Goal: Task Accomplishment & Management: Complete application form

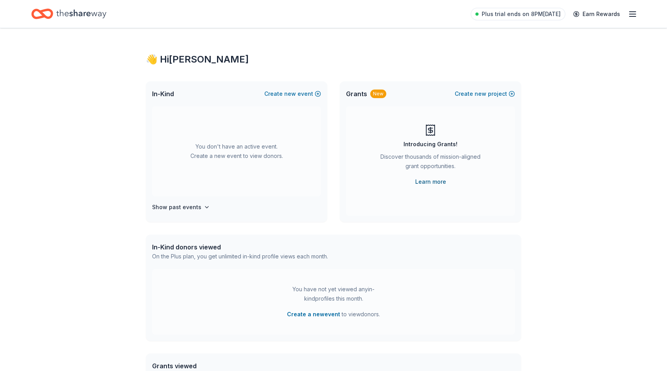
click at [437, 180] on link "Learn more" at bounding box center [430, 181] width 31 height 9
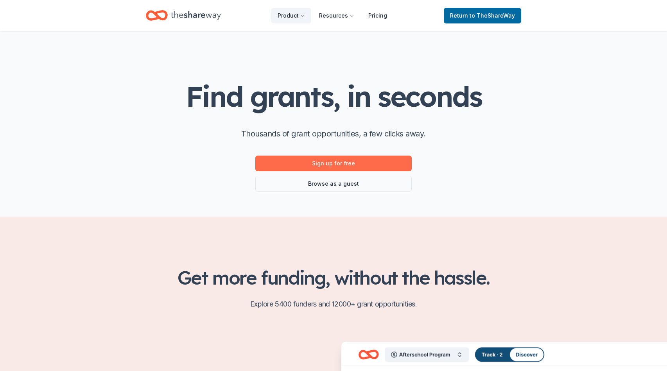
click at [383, 164] on link "Sign up for free" at bounding box center [333, 164] width 156 height 16
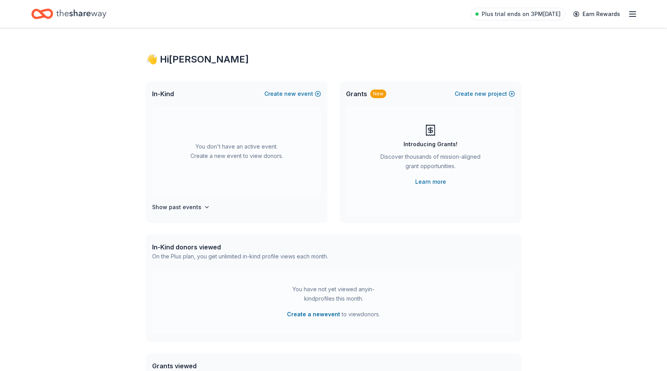
click at [295, 88] on div "In-Kind Create new event" at bounding box center [237, 93] width 182 height 25
click at [298, 95] on button "Create new event" at bounding box center [292, 93] width 57 height 9
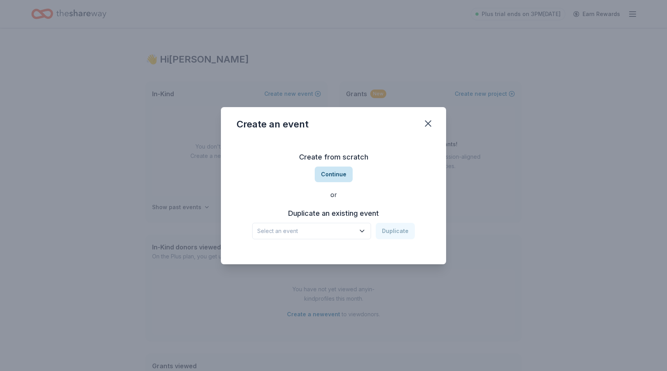
click at [327, 170] on button "Continue" at bounding box center [334, 175] width 38 height 16
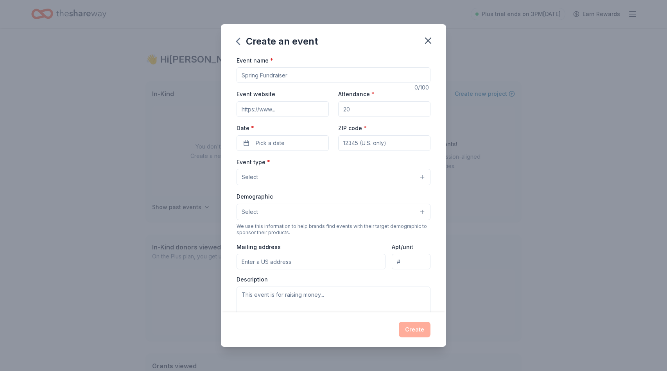
click at [288, 77] on input "Event name *" at bounding box center [334, 75] width 194 height 16
type input "Christmas Around the World"
click at [359, 113] on input "Attendance *" at bounding box center [384, 109] width 92 height 16
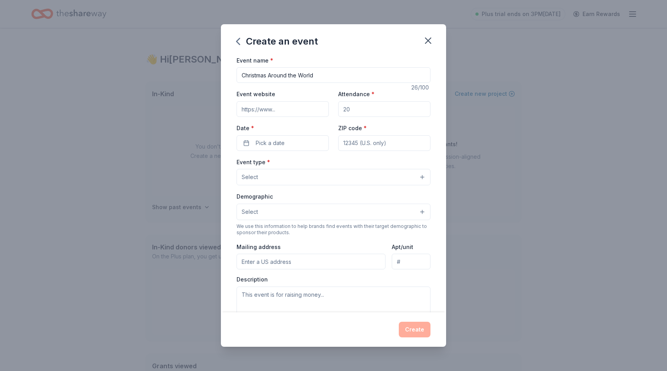
click at [359, 113] on input "Attendance *" at bounding box center [384, 109] width 92 height 16
type input "200"
click at [299, 138] on button "Pick a date" at bounding box center [283, 143] width 92 height 16
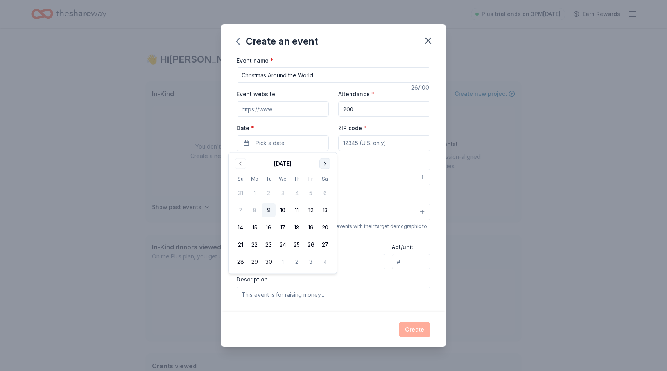
click at [326, 164] on button "Go to next month" at bounding box center [325, 163] width 11 height 11
click at [313, 193] on button "5" at bounding box center [311, 193] width 14 height 14
click at [371, 162] on div "Event type * Select" at bounding box center [334, 171] width 194 height 29
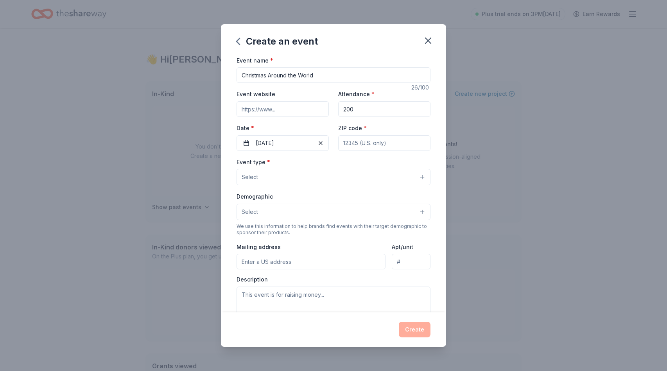
click at [332, 179] on button "Select" at bounding box center [334, 177] width 194 height 16
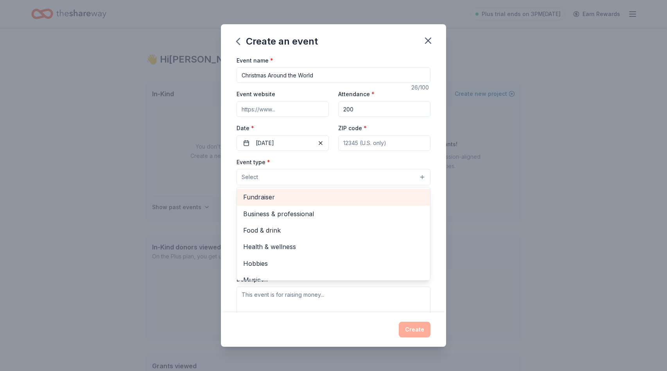
click at [299, 199] on span "Fundraiser" at bounding box center [333, 197] width 181 height 10
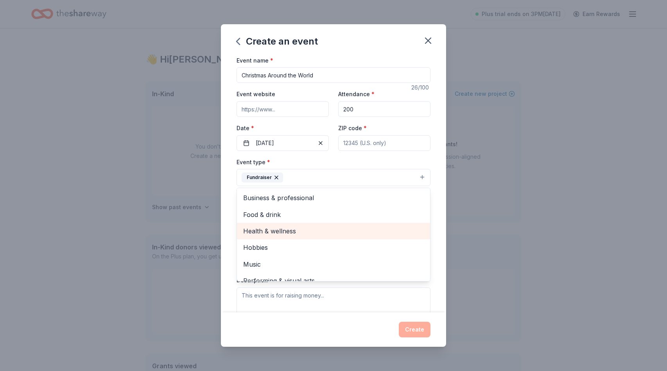
scroll to position [9, 0]
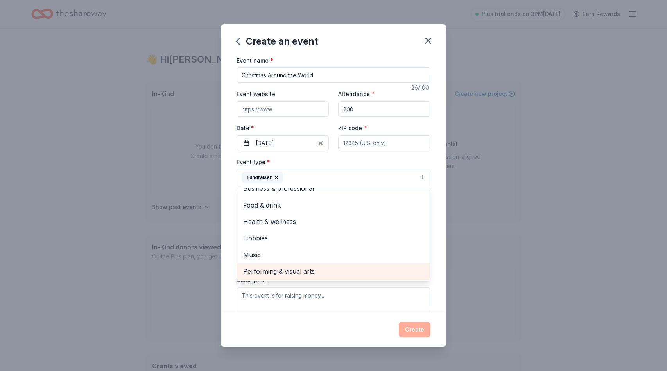
click at [295, 268] on span "Performing & visual arts" at bounding box center [333, 271] width 181 height 10
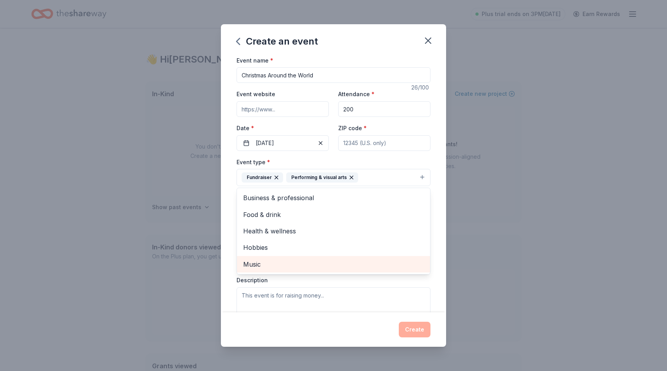
scroll to position [0, 0]
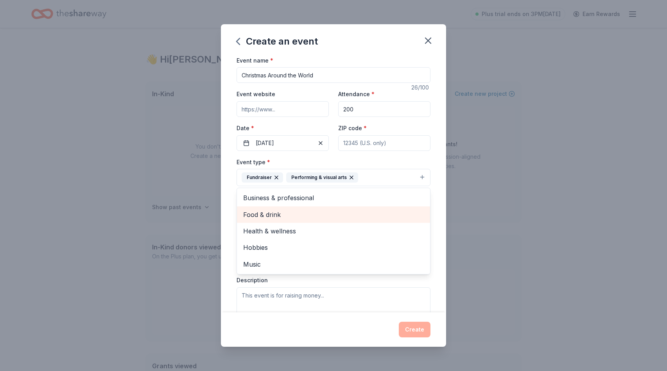
click at [314, 217] on span "Food & drink" at bounding box center [333, 215] width 181 height 10
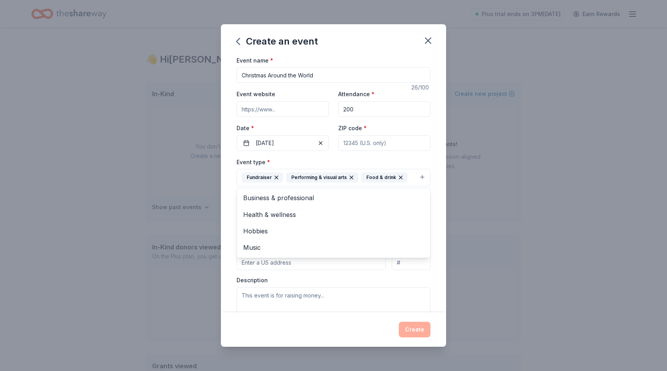
click at [417, 160] on div "Event type * Fundraiser Performing & visual arts Food & drink Business & profes…" at bounding box center [334, 171] width 194 height 29
click at [373, 214] on button "Select" at bounding box center [334, 213] width 194 height 16
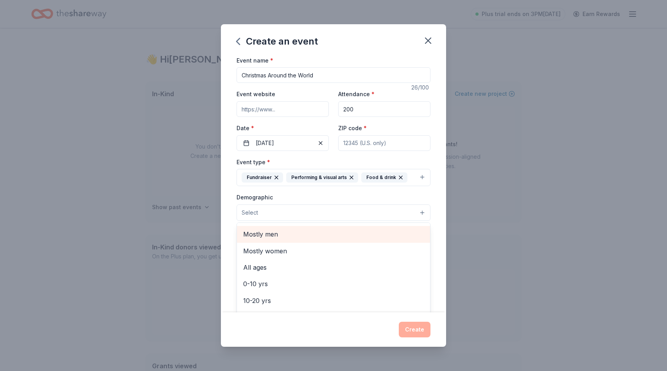
scroll to position [15, 0]
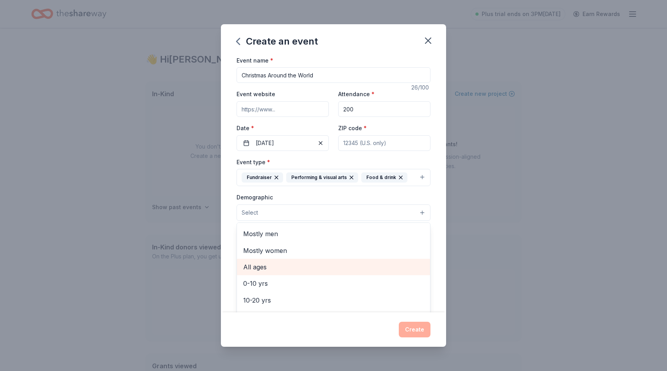
click at [337, 270] on span "All ages" at bounding box center [333, 267] width 181 height 10
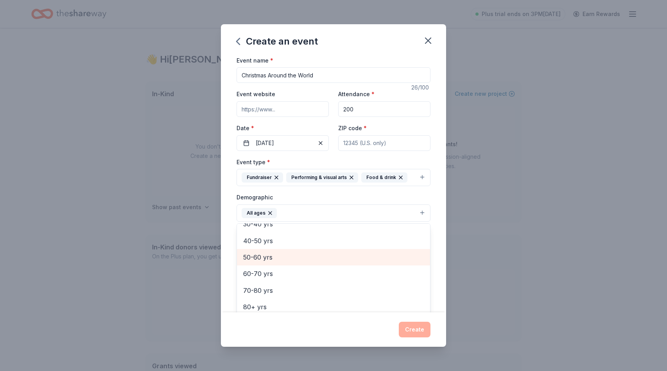
scroll to position [0, 0]
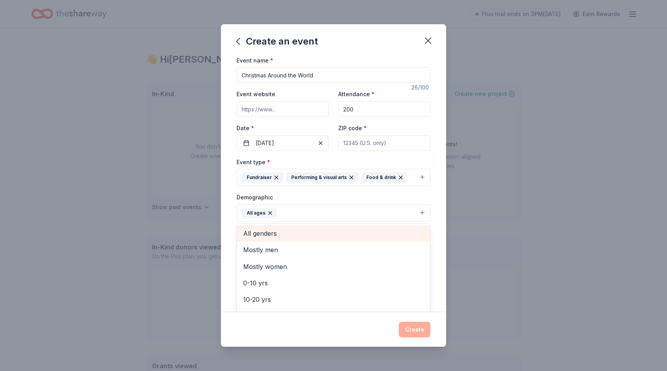
click at [338, 230] on span "All genders" at bounding box center [333, 233] width 181 height 10
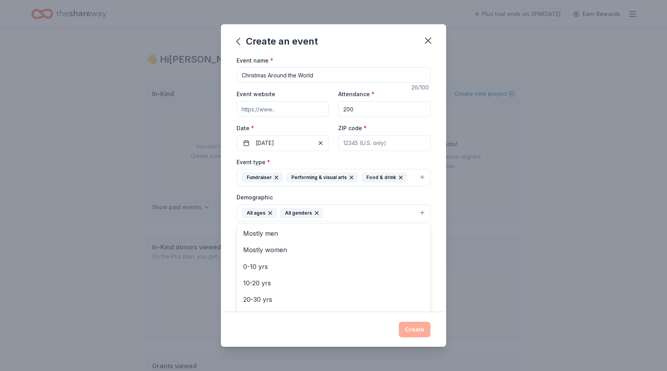
click at [379, 200] on div "Demographic All ages All genders Mostly men Mostly women 0-10 yrs 10-20 yrs 20-…" at bounding box center [334, 206] width 194 height 29
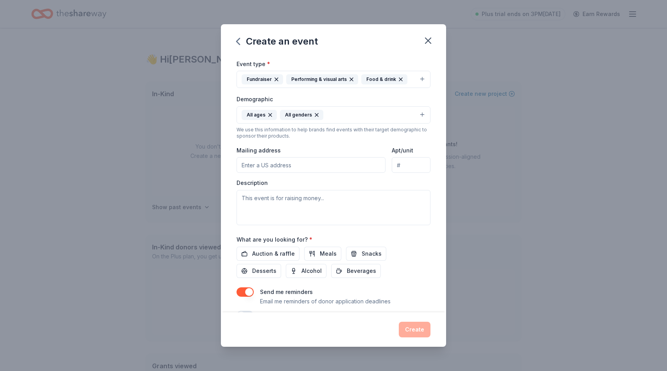
scroll to position [115, 0]
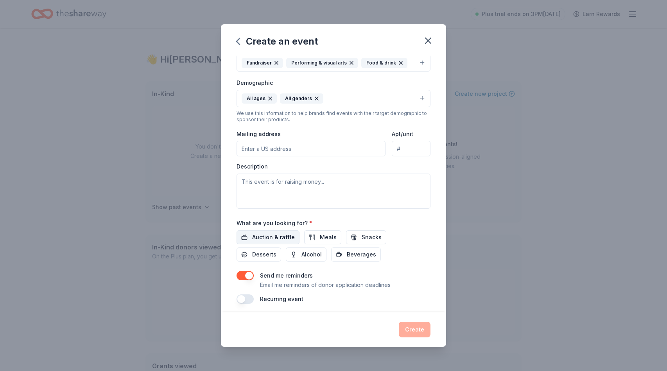
click at [279, 241] on span "Auction & raffle" at bounding box center [273, 237] width 43 height 9
click at [281, 248] on button "Desserts" at bounding box center [259, 255] width 45 height 14
click at [347, 255] on span "Beverages" at bounding box center [361, 254] width 29 height 9
click at [286, 254] on button "Alcohol" at bounding box center [306, 255] width 41 height 14
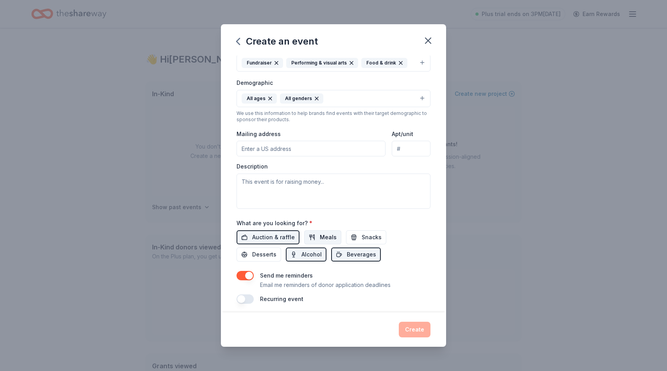
click at [309, 240] on button "Meals" at bounding box center [322, 237] width 37 height 14
click at [378, 232] on button "Snacks" at bounding box center [366, 237] width 40 height 14
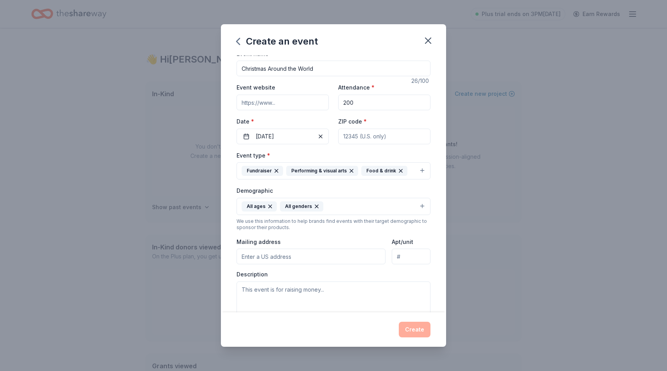
scroll to position [0, 0]
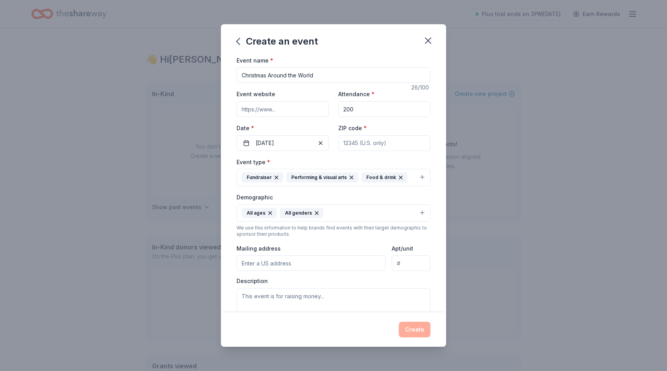
click at [290, 112] on input "Event website" at bounding box center [283, 109] width 92 height 16
type input "[DOMAIN_NAME]"
click at [403, 91] on div "Attendance * 200" at bounding box center [384, 103] width 92 height 28
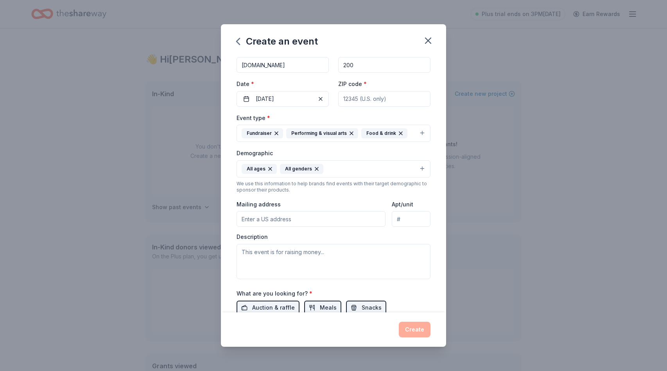
scroll to position [64, 0]
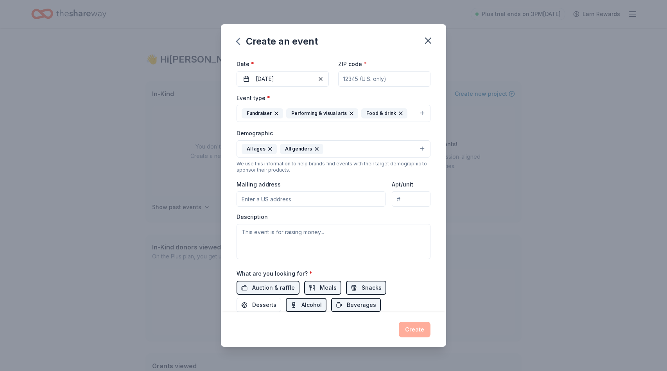
click at [324, 200] on input "Mailing address" at bounding box center [311, 199] width 149 height 16
type input "[STREET_ADDRESS][PERSON_NAME]"
type input "77385"
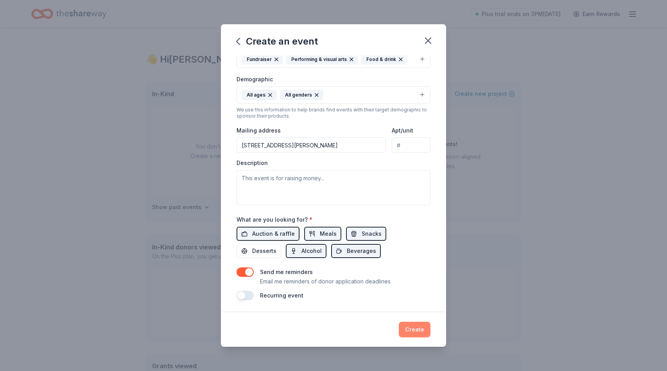
click at [413, 329] on button "Create" at bounding box center [415, 330] width 32 height 16
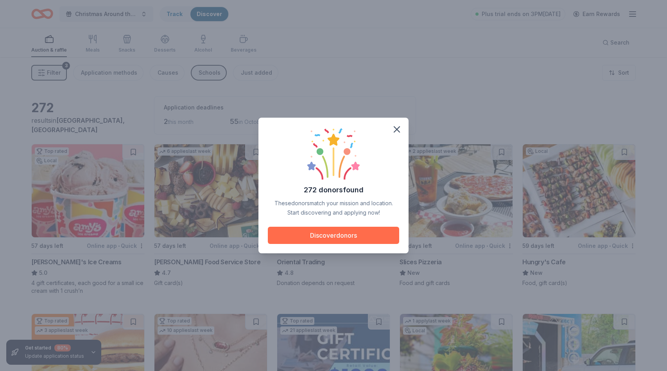
click at [351, 236] on button "Discover donors" at bounding box center [333, 235] width 131 height 17
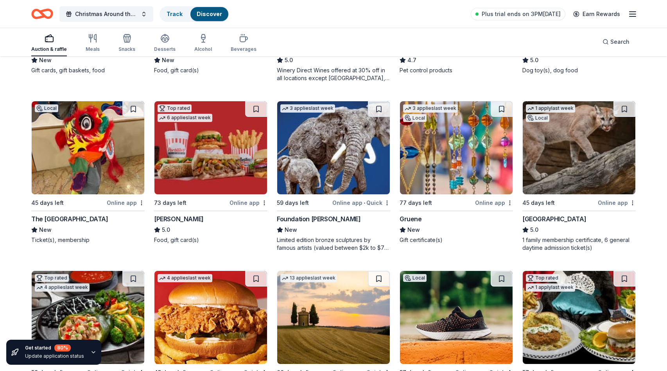
scroll to position [728, 0]
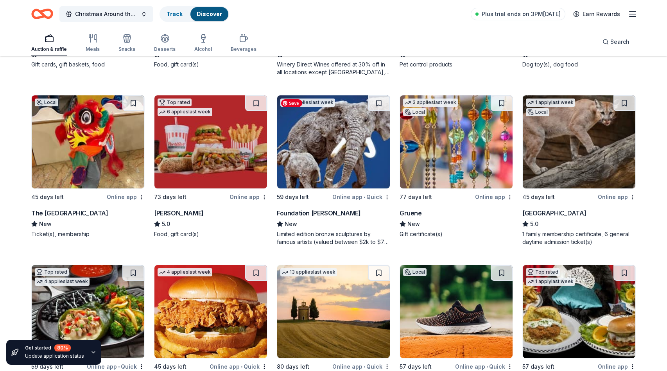
click at [337, 157] on img at bounding box center [333, 141] width 113 height 93
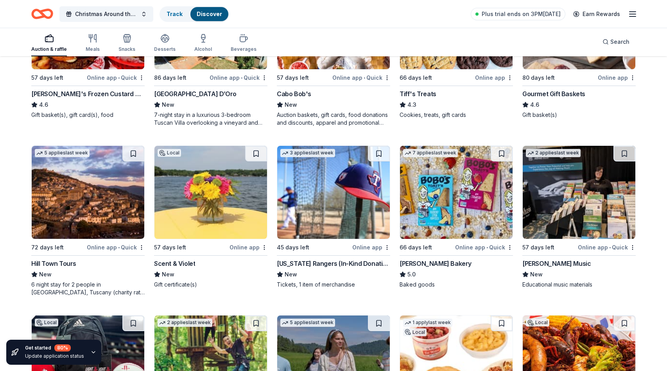
scroll to position [1187, 0]
click at [446, 219] on img at bounding box center [456, 192] width 113 height 93
click at [629, 10] on icon "button" at bounding box center [632, 13] width 9 height 9
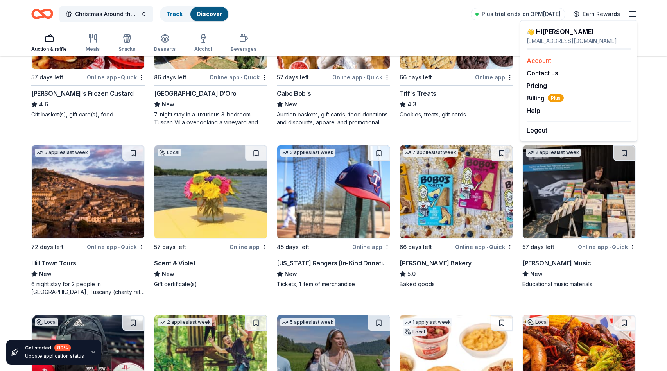
click at [540, 57] on link "Account" at bounding box center [539, 61] width 25 height 8
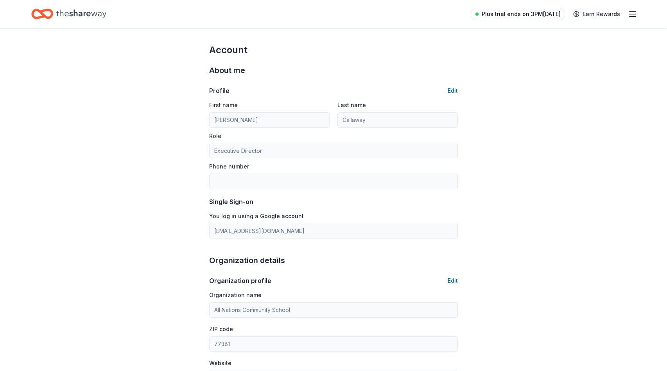
click at [529, 19] on link "Plus trial ends on 3PM[DATE]" at bounding box center [518, 14] width 95 height 13
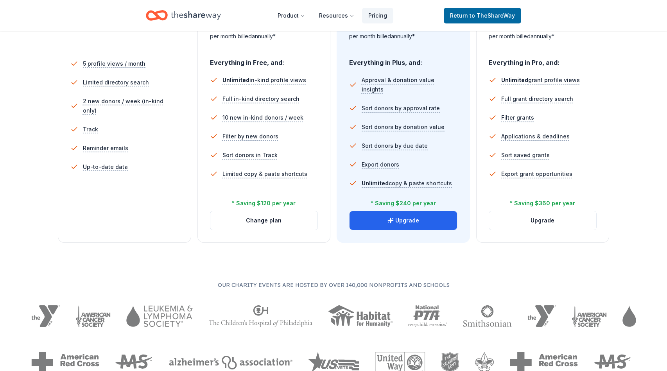
scroll to position [217, 0]
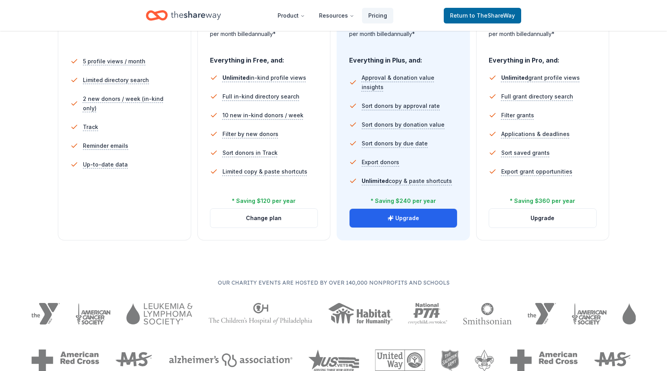
click at [119, 209] on div "Free Come see what we're all about. Free 5 profile views / month Limited direct…" at bounding box center [124, 96] width 133 height 290
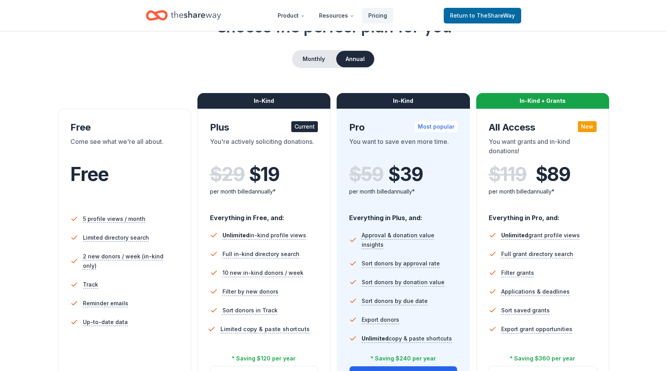
scroll to position [0, 0]
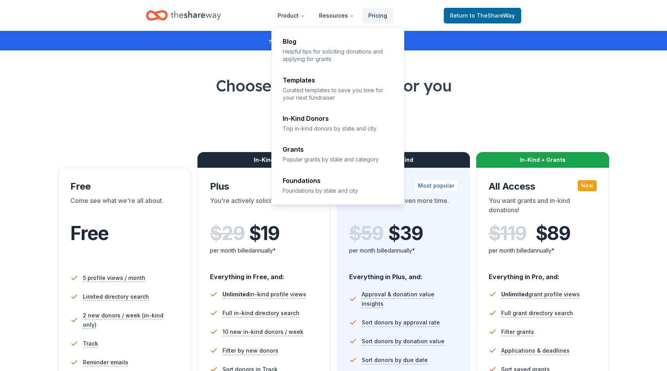
click at [491, 84] on h1 "Choose the perfect plan for you" at bounding box center [333, 86] width 605 height 22
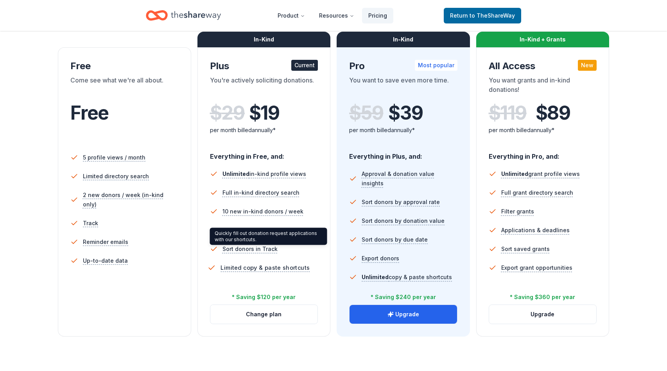
scroll to position [119, 0]
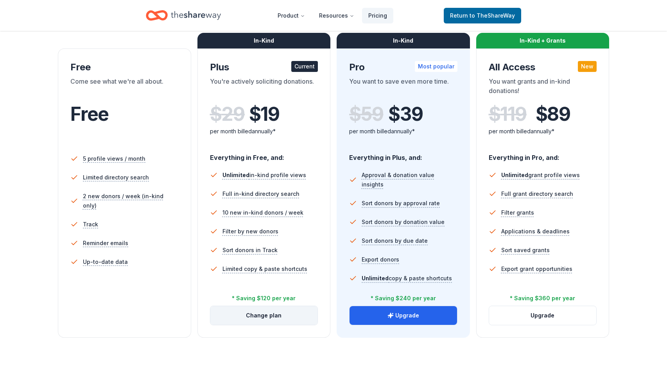
click at [266, 317] on button "Change plan" at bounding box center [264, 315] width 108 height 19
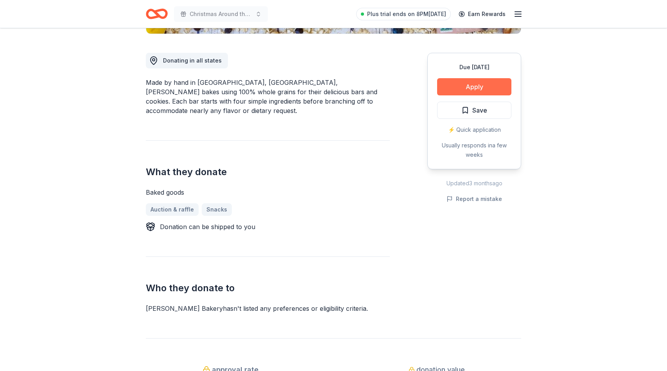
scroll to position [209, 0]
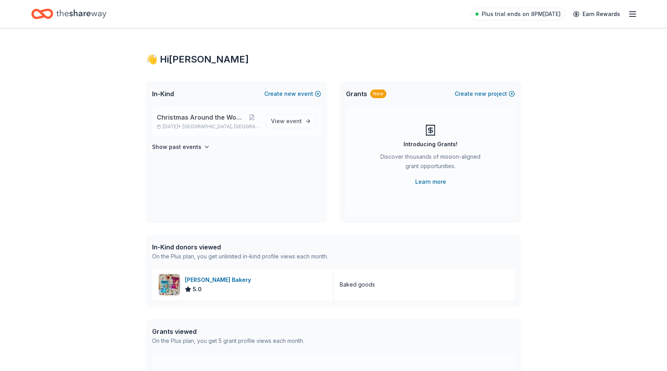
click at [203, 127] on span "[GEOGRAPHIC_DATA], [GEOGRAPHIC_DATA]" at bounding box center [221, 127] width 77 height 6
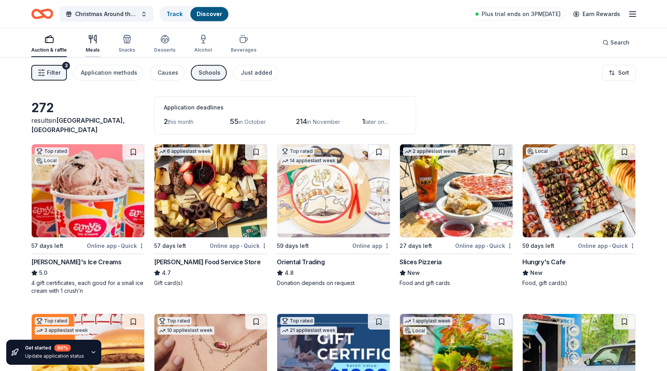
click at [93, 38] on icon "button" at bounding box center [92, 38] width 9 height 9
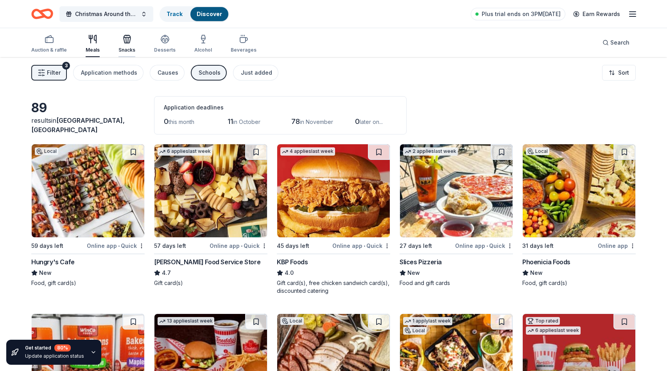
click at [130, 45] on div "Snacks" at bounding box center [127, 43] width 17 height 19
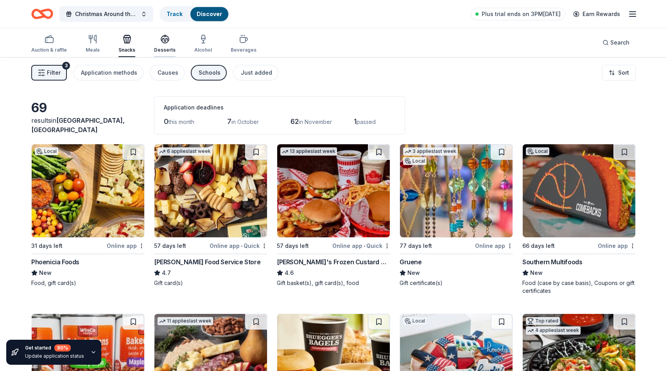
click at [163, 40] on icon "button" at bounding box center [164, 38] width 9 height 9
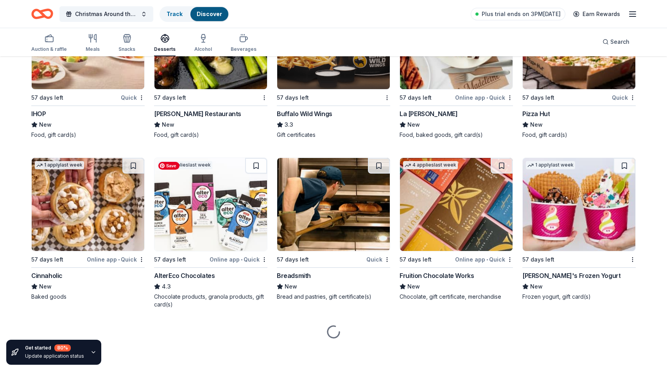
scroll to position [1165, 0]
